Goal: Information Seeking & Learning: Learn about a topic

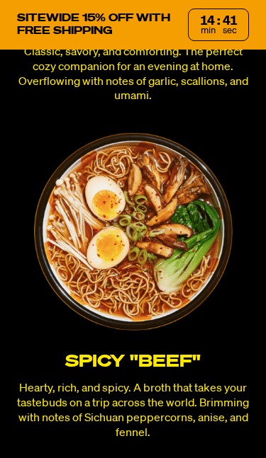
scroll to position [3829, 0]
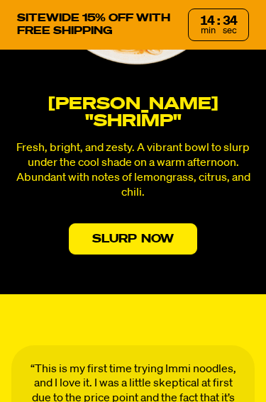
click at [169, 223] on link "Slurp Now" at bounding box center [133, 238] width 128 height 31
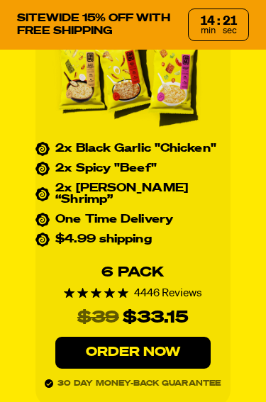
scroll to position [5878, 0]
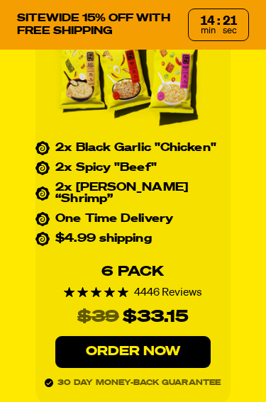
click at [183, 336] on link "Order Now" at bounding box center [133, 352] width 156 height 32
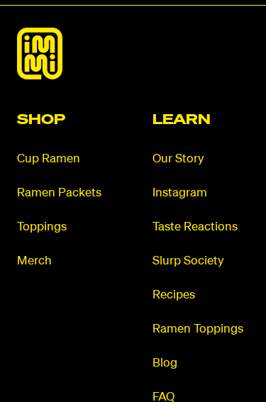
scroll to position [9004, 0]
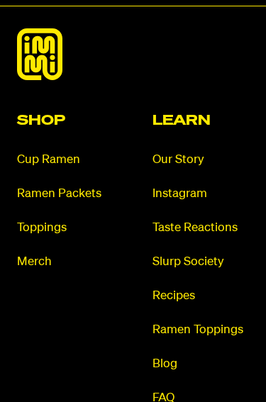
click at [94, 186] on link "Ramen Packets" at bounding box center [65, 194] width 97 height 16
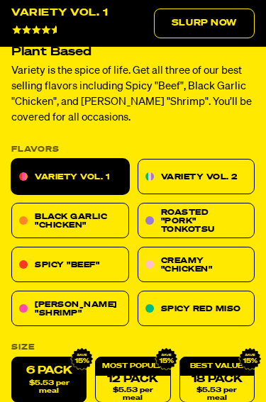
scroll to position [465, 0]
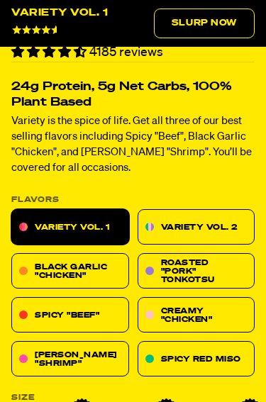
click at [100, 209] on link "Variety Vol. 1" at bounding box center [70, 226] width 118 height 35
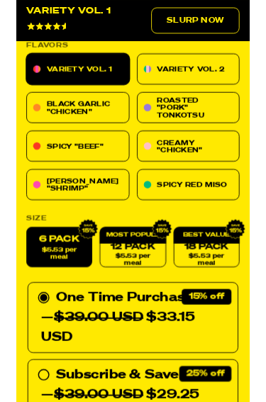
scroll to position [609, 0]
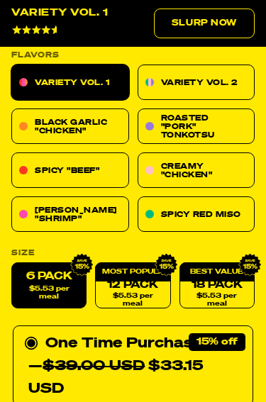
click at [105, 163] on link "Spicy "Beef"" at bounding box center [70, 169] width 118 height 35
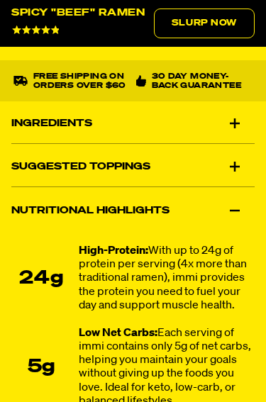
scroll to position [1449, 0]
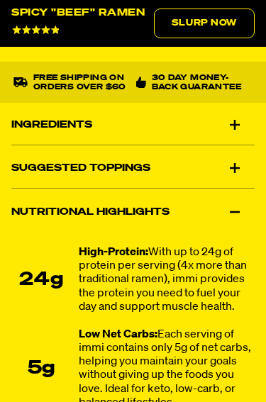
click at [242, 119] on div "Ingredients" at bounding box center [132, 125] width 243 height 40
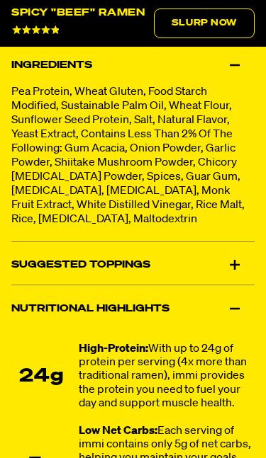
scroll to position [1510, 0]
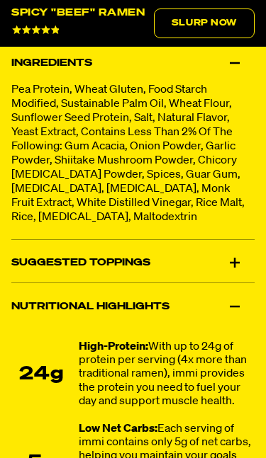
click at [248, 263] on div "Suggested Toppings" at bounding box center [132, 264] width 243 height 40
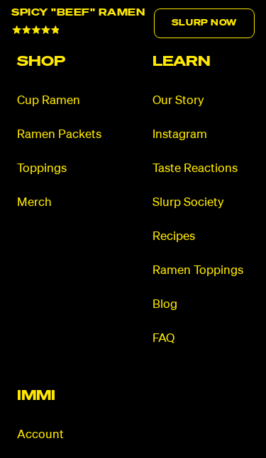
scroll to position [9665, 0]
click at [170, 332] on link "FAQ" at bounding box center [200, 340] width 97 height 16
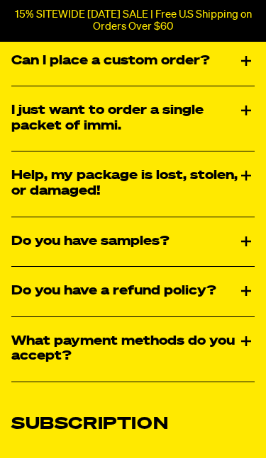
scroll to position [723, 0]
click at [244, 108] on div "I just want to order a single packet of immi." at bounding box center [132, 118] width 243 height 64
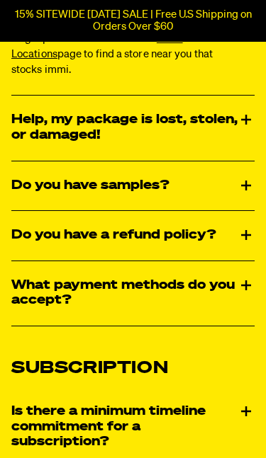
click at [246, 181] on div "Do you have samples?" at bounding box center [132, 187] width 243 height 50
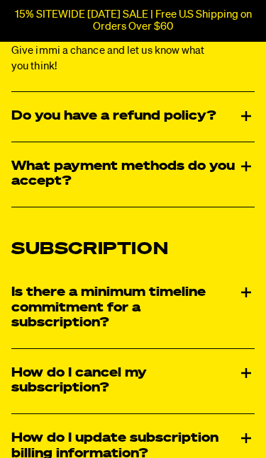
scroll to position [1272, 0]
click at [249, 113] on div "Do you have a refund policy?" at bounding box center [132, 117] width 243 height 50
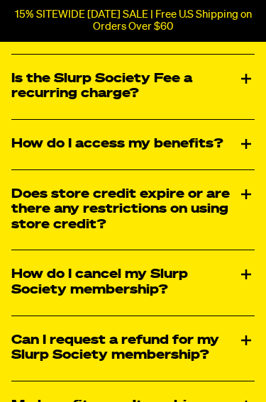
click at [245, 82] on div "Is the Slurp Society Fee a recurring charge?" at bounding box center [132, 87] width 243 height 64
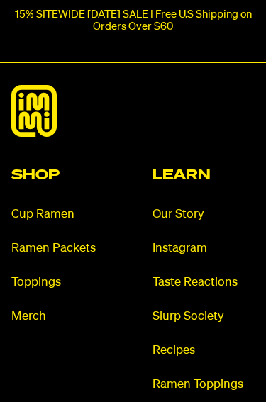
scroll to position [4075, 0]
